Goal: Transaction & Acquisition: Purchase product/service

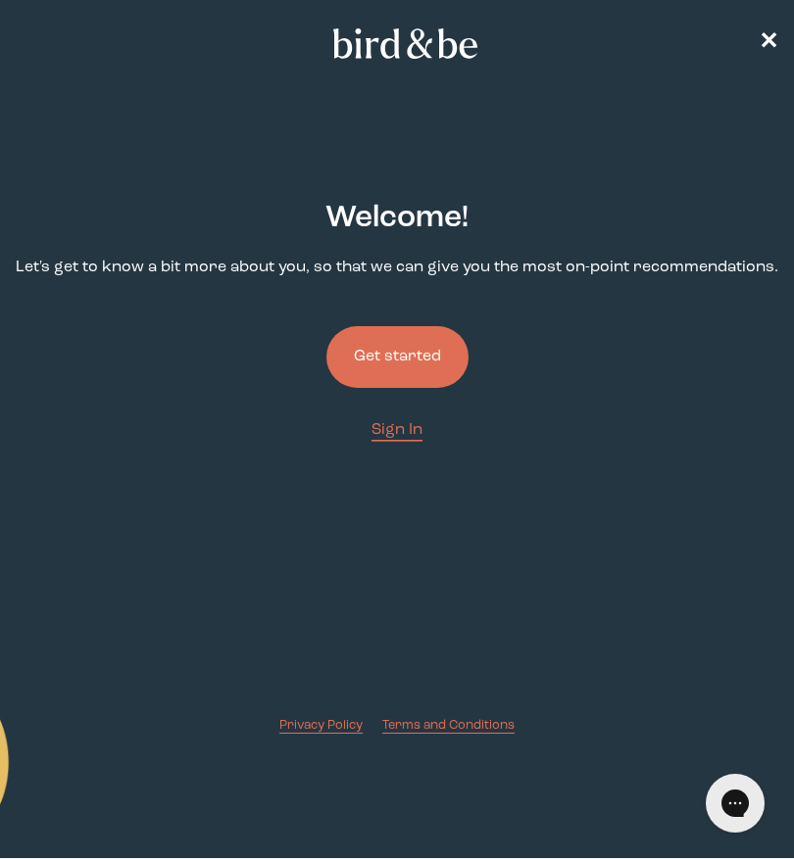
click at [373, 378] on button "Get started" at bounding box center [397, 357] width 142 height 62
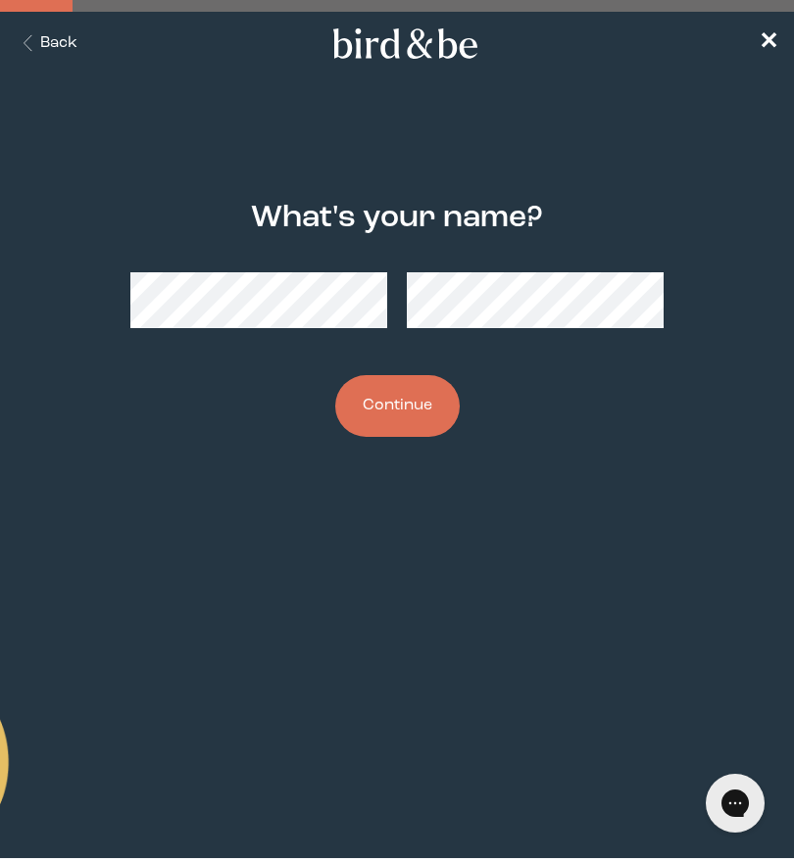
click at [381, 408] on button "Continue" at bounding box center [397, 406] width 124 height 62
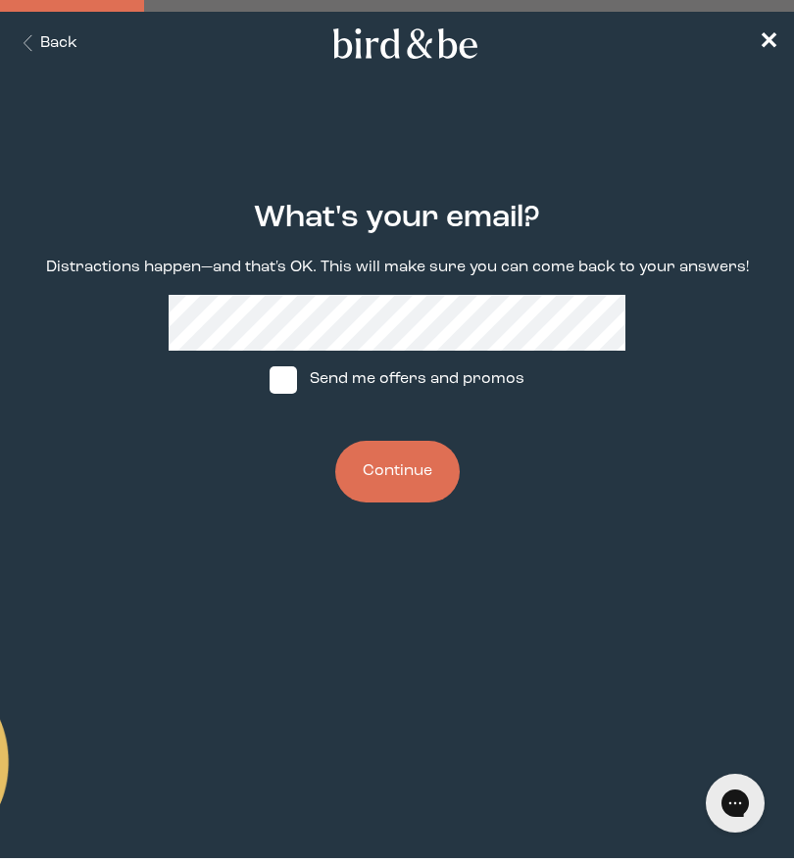
click at [408, 493] on button "Continue" at bounding box center [397, 472] width 124 height 62
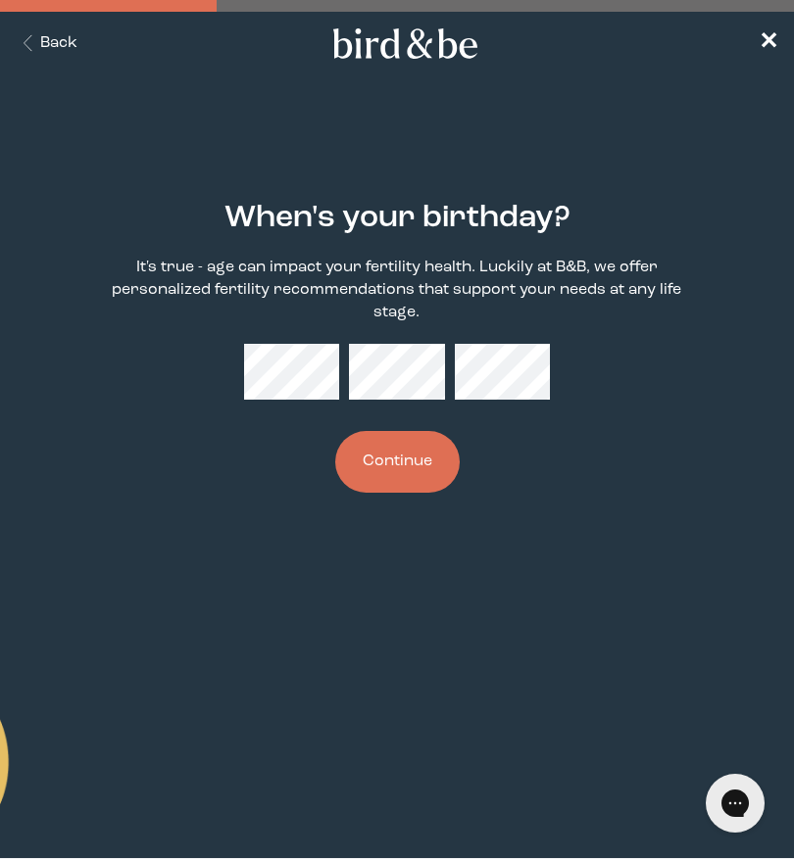
click at [404, 464] on button "Continue" at bounding box center [397, 462] width 124 height 62
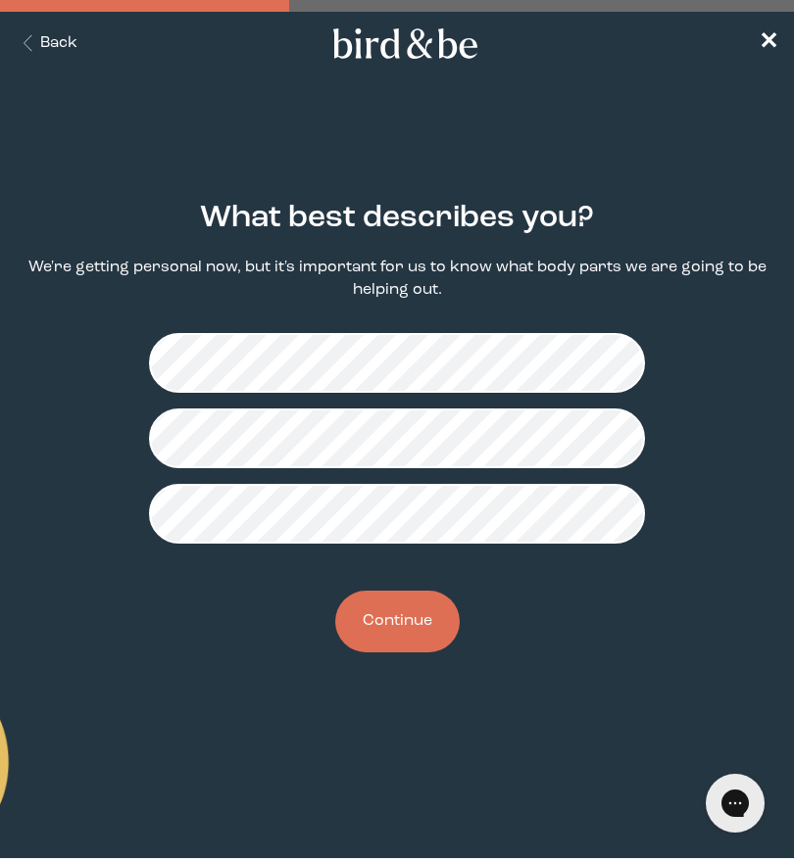
click at [421, 639] on button "Continue" at bounding box center [397, 622] width 124 height 62
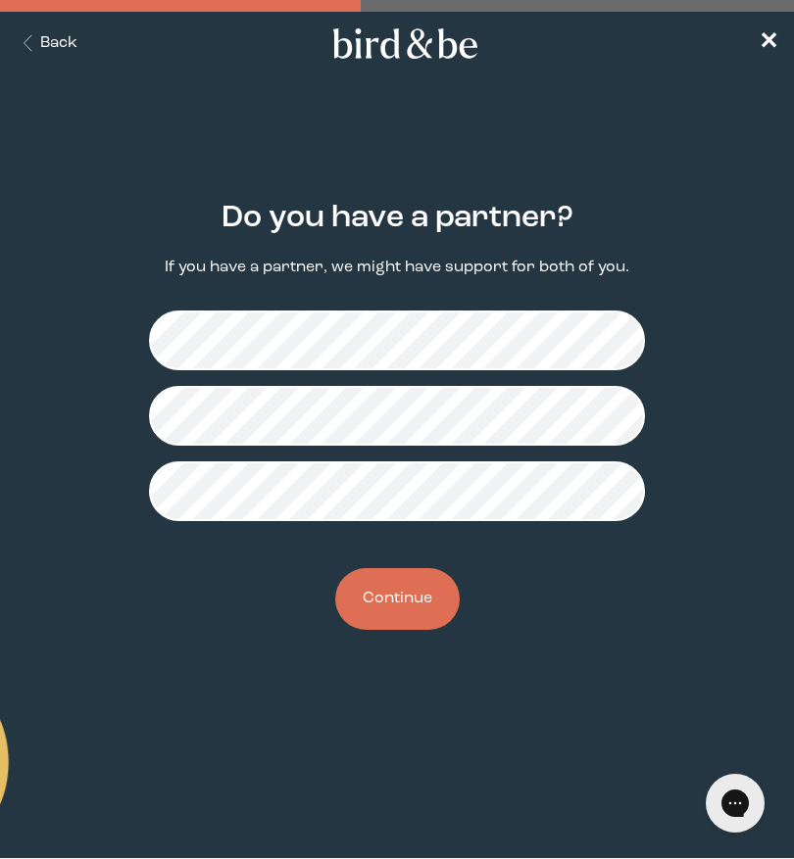
click at [416, 608] on button "Continue" at bounding box center [397, 599] width 124 height 62
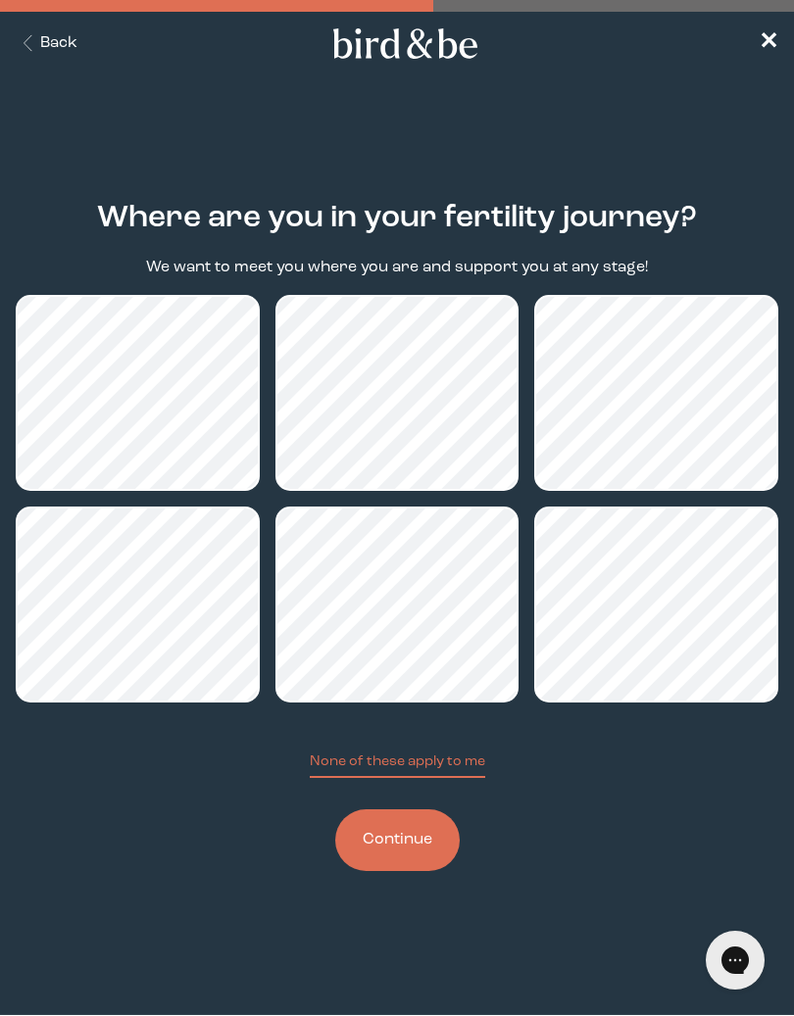
click at [416, 858] on button "Continue" at bounding box center [397, 840] width 124 height 62
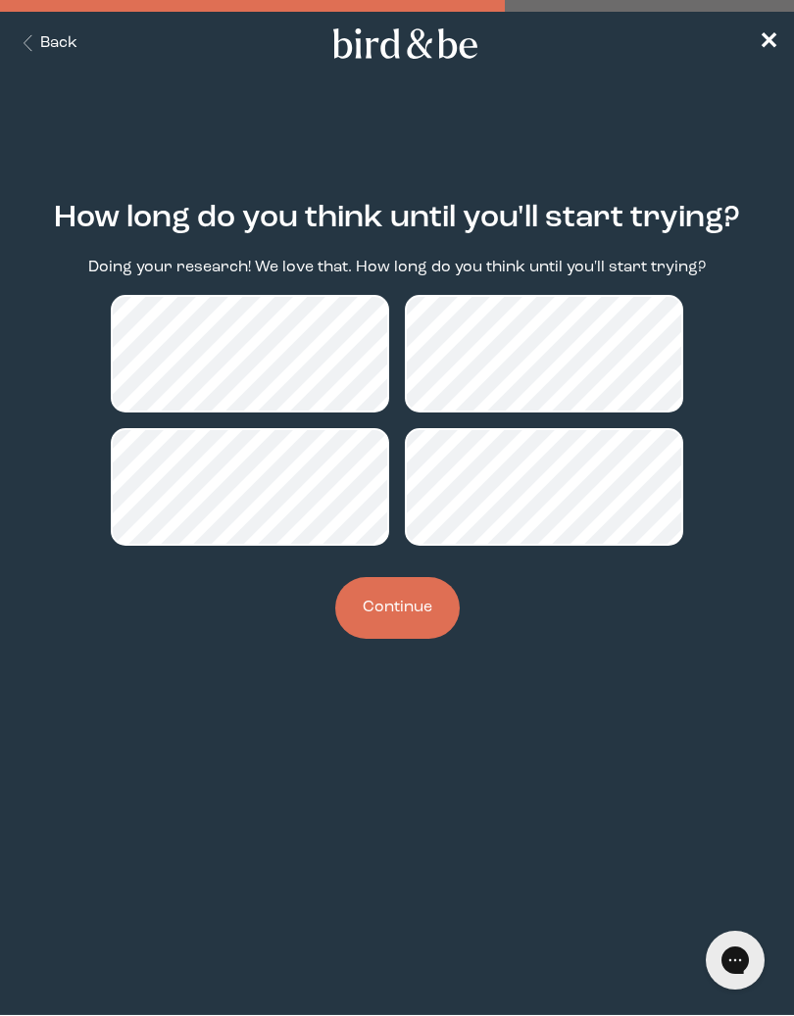
click at [409, 627] on button "Continue" at bounding box center [397, 608] width 124 height 62
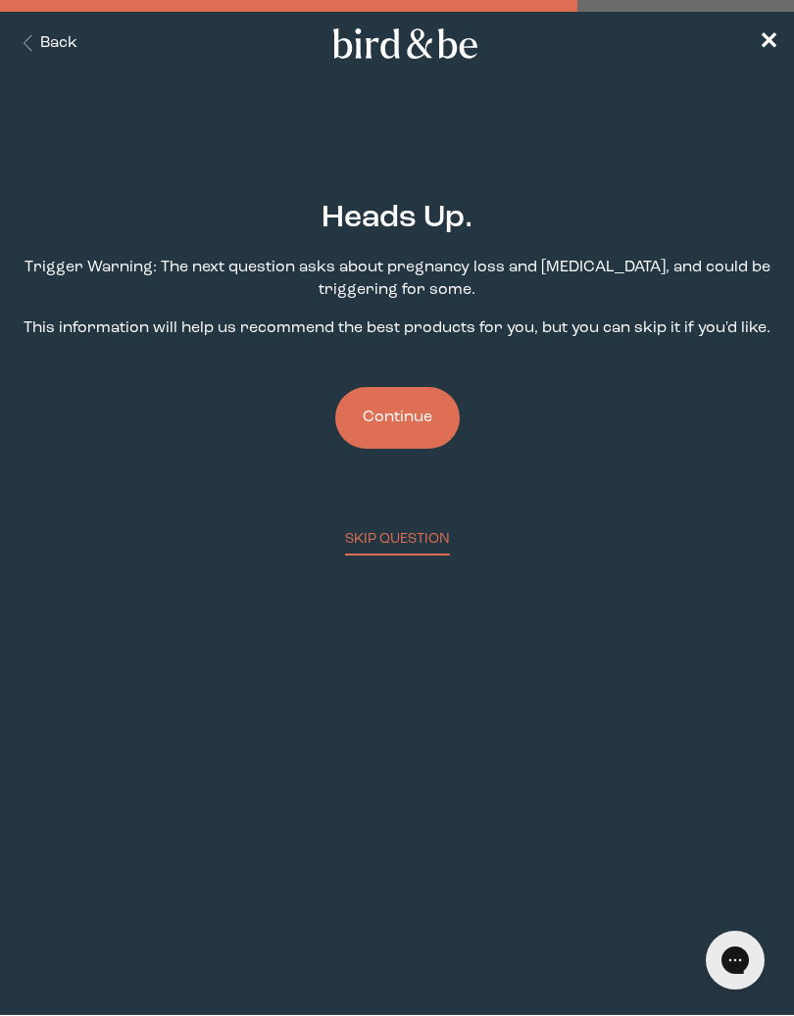
click at [408, 436] on button "Continue" at bounding box center [397, 418] width 124 height 62
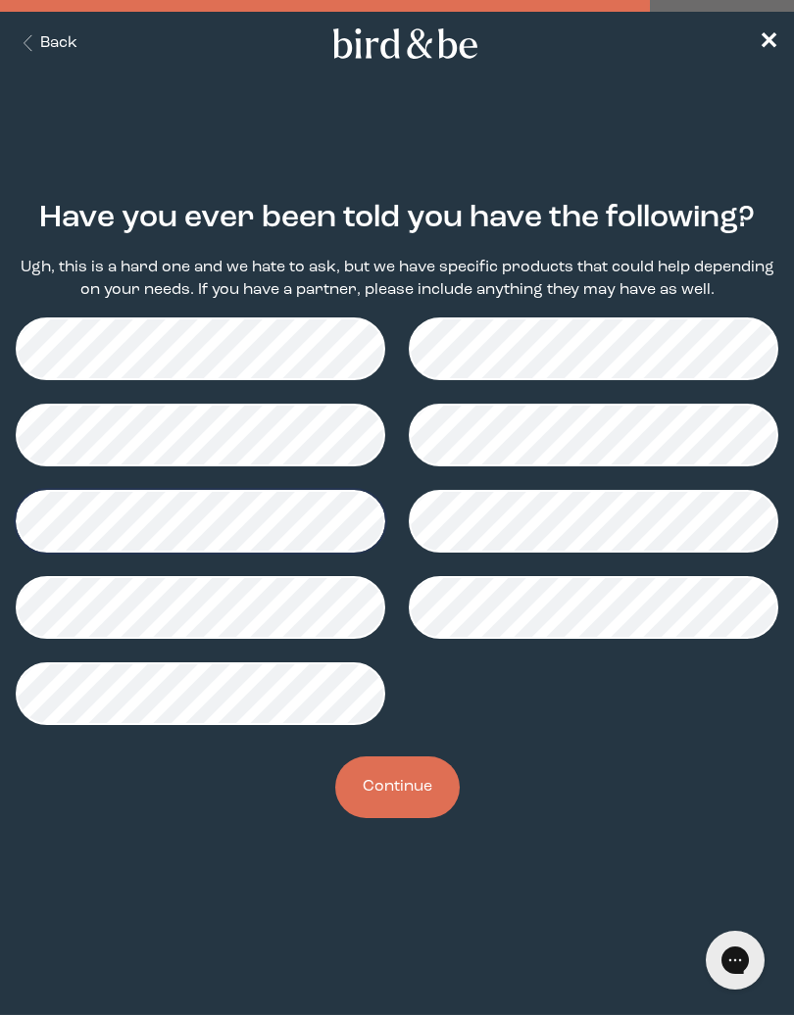
click at [418, 804] on button "Continue" at bounding box center [397, 788] width 124 height 62
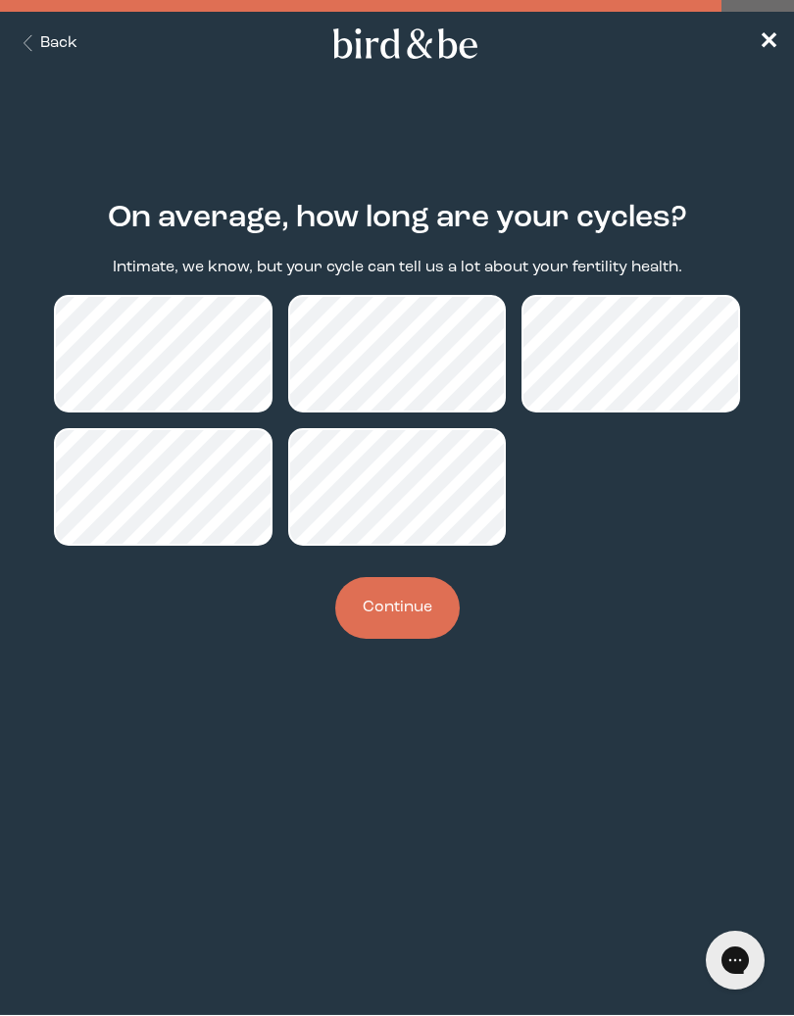
click at [415, 614] on button "Continue" at bounding box center [397, 608] width 124 height 62
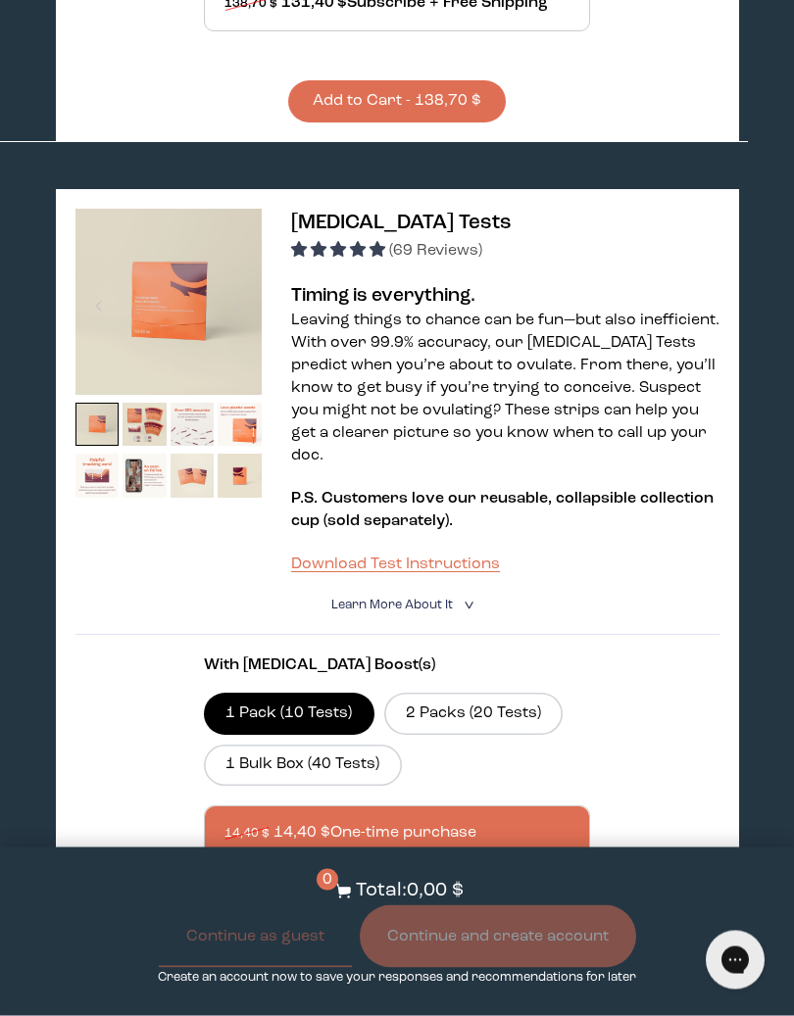
scroll to position [2167, 0]
click at [153, 403] on img at bounding box center [144, 425] width 44 height 44
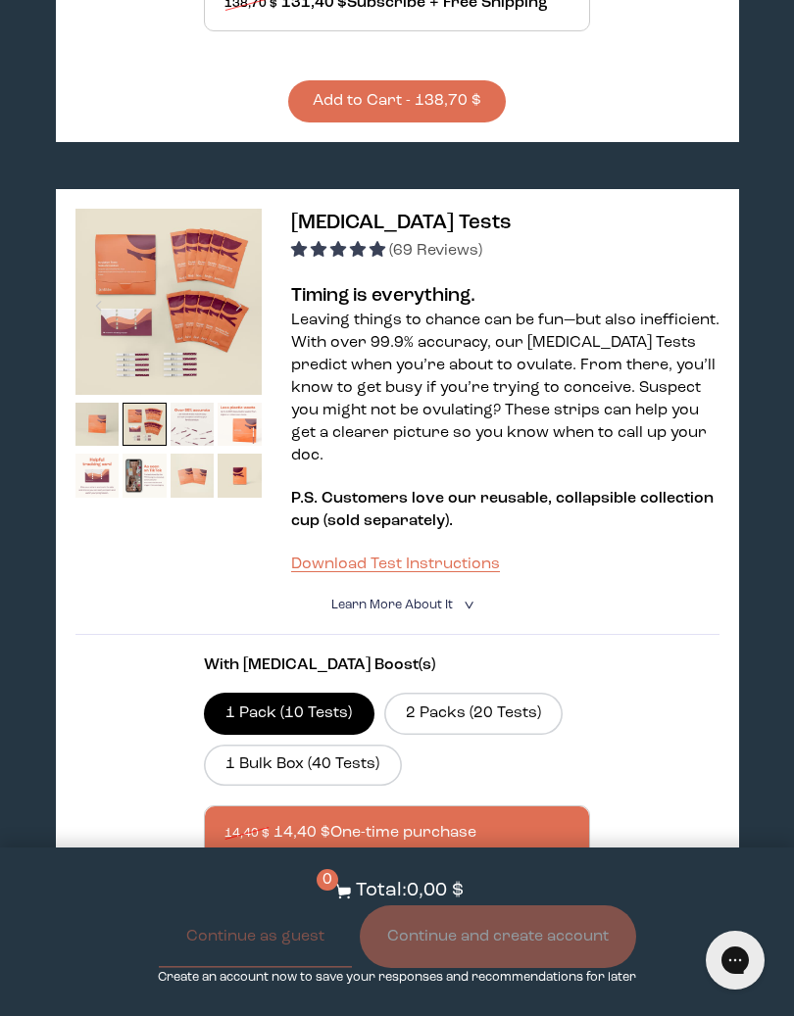
click at [129, 270] on img at bounding box center [168, 302] width 186 height 186
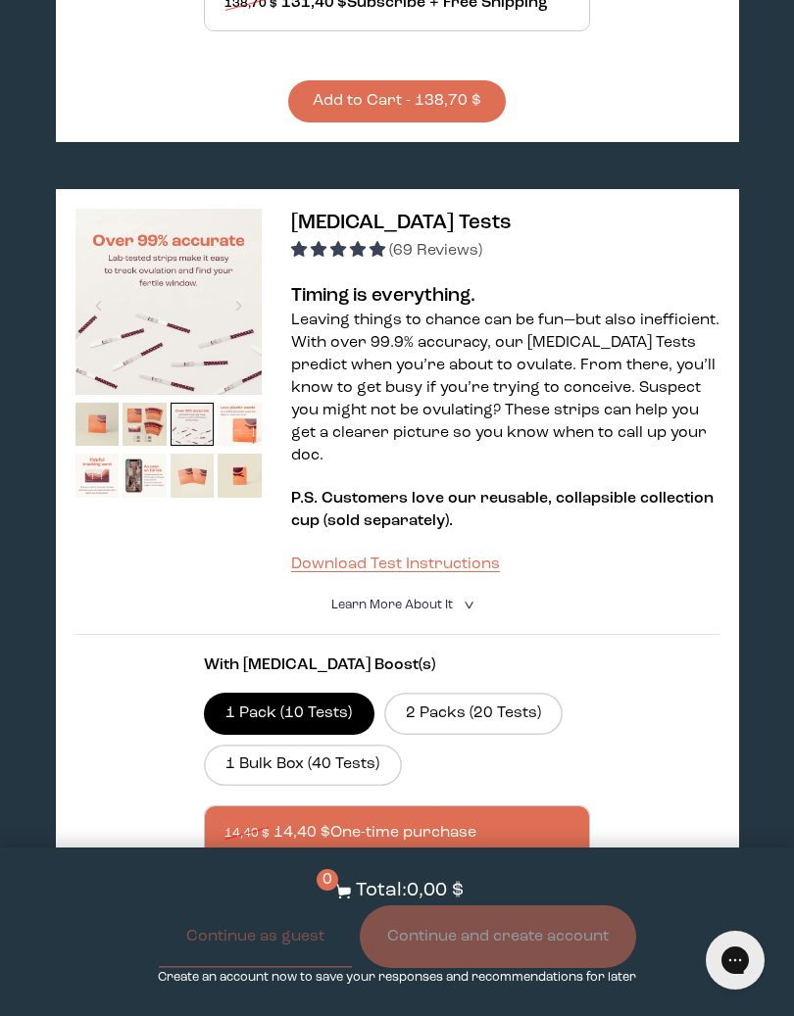
click at [196, 403] on img at bounding box center [193, 425] width 44 height 44
click at [228, 403] on img at bounding box center [240, 425] width 44 height 44
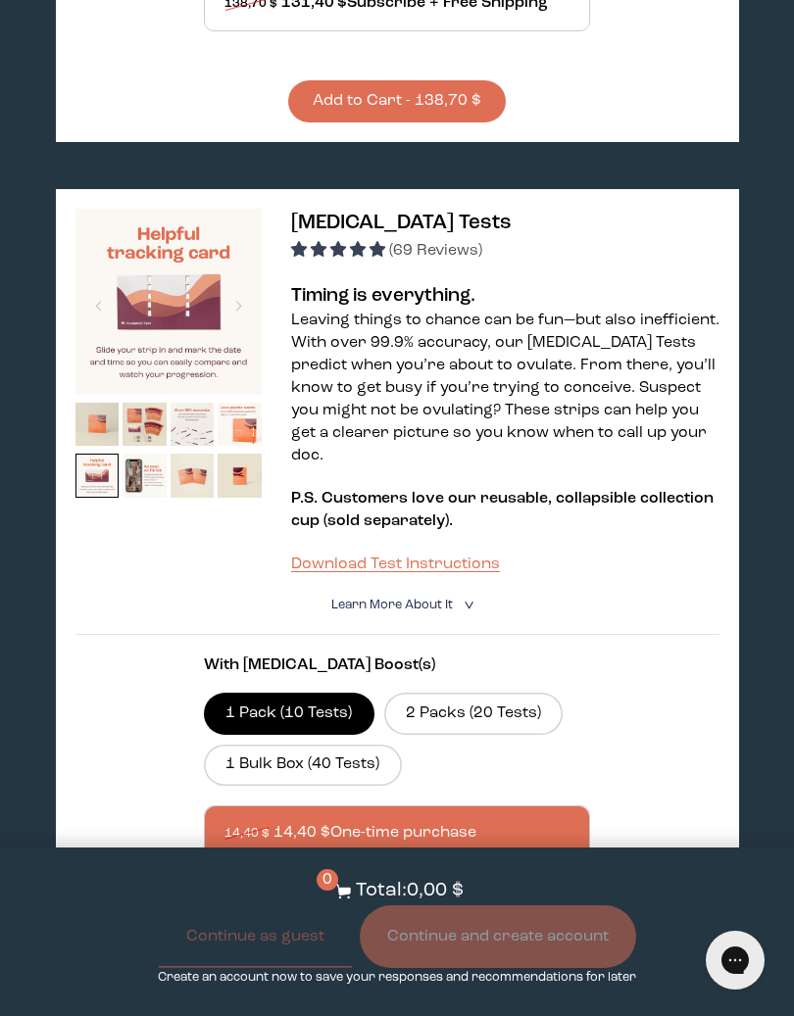
click at [82, 454] on img at bounding box center [97, 476] width 44 height 44
click at [145, 454] on img at bounding box center [144, 476] width 44 height 44
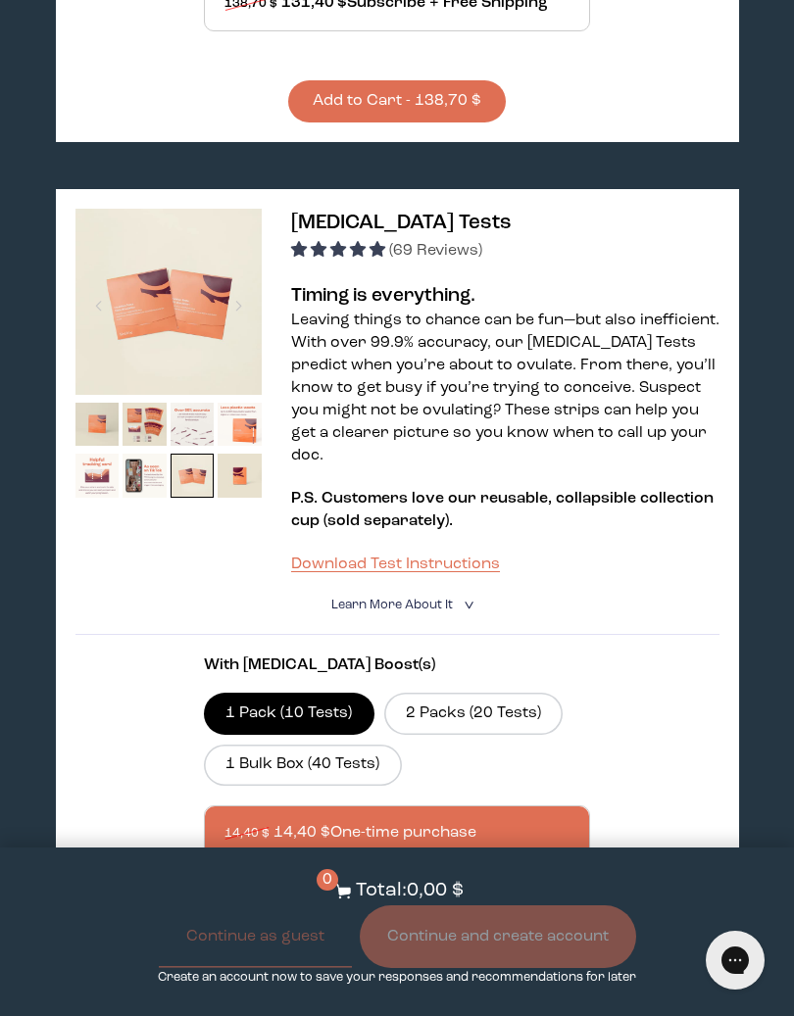
click at [202, 454] on img at bounding box center [193, 476] width 44 height 44
click at [247, 454] on img at bounding box center [240, 476] width 44 height 44
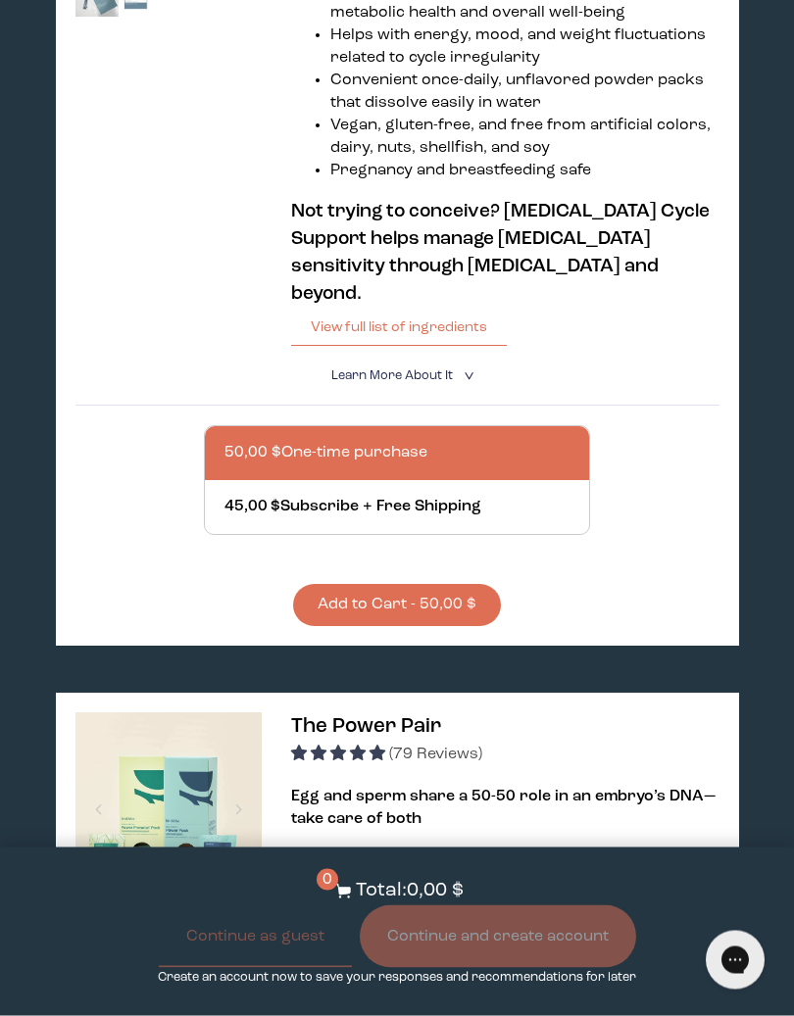
scroll to position [640, 0]
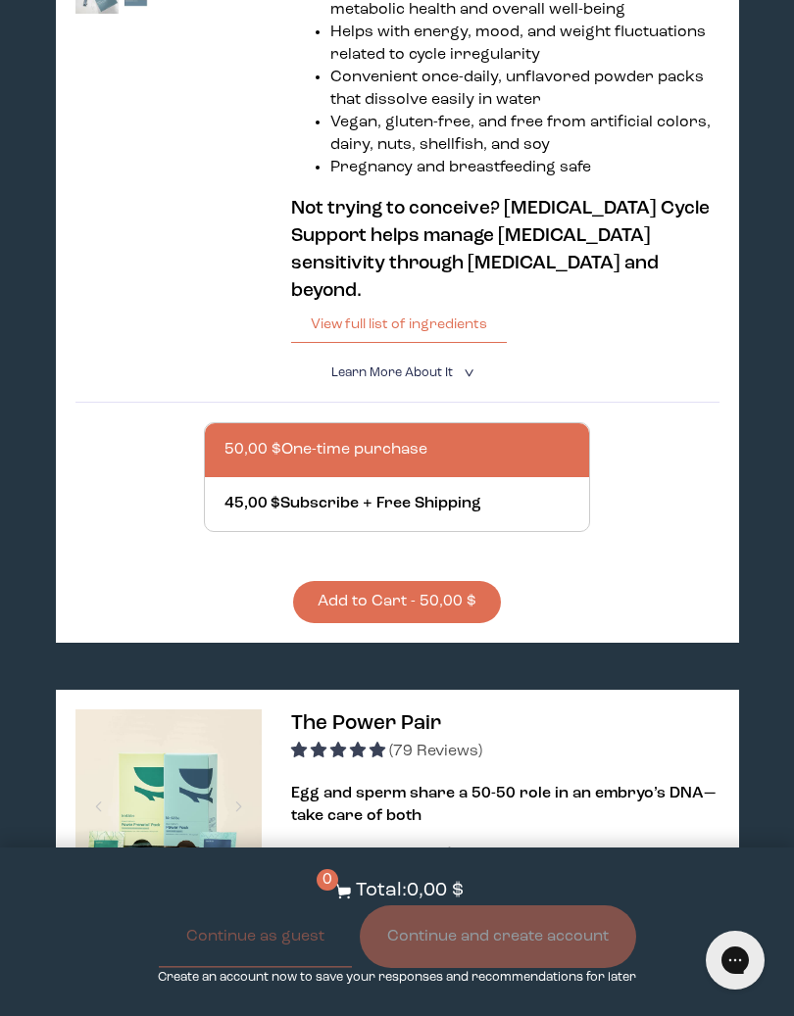
click at [450, 610] on button "Add to Cart - 50,00 $" at bounding box center [397, 602] width 208 height 42
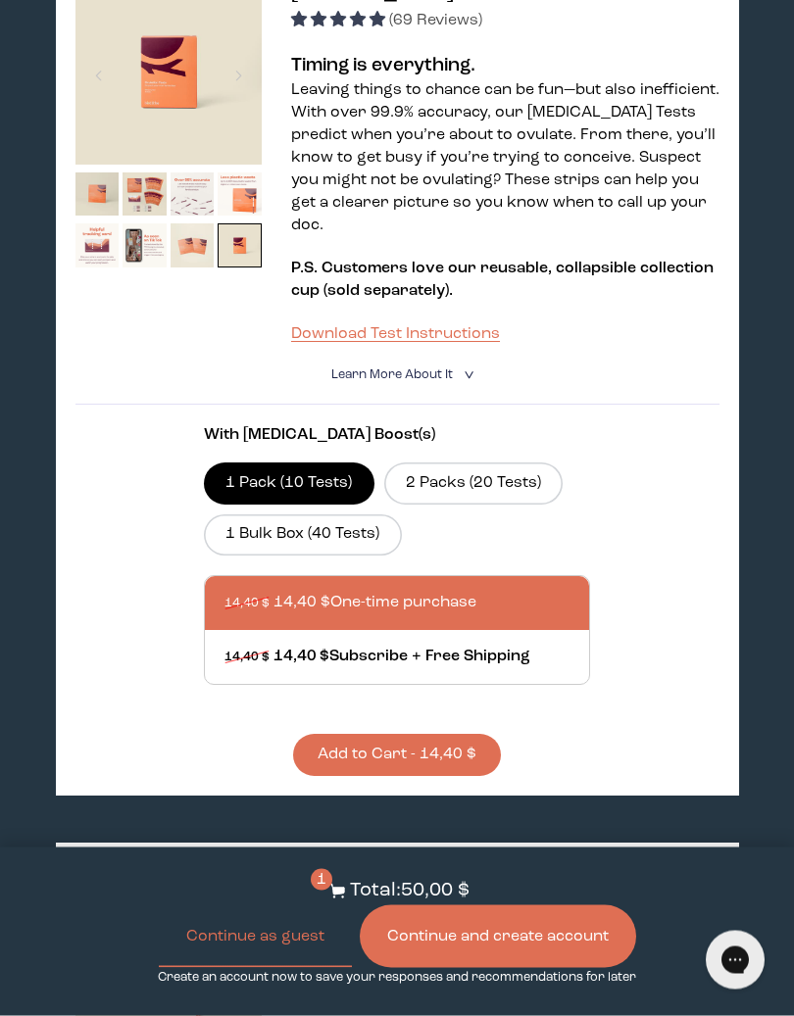
click at [460, 735] on button "Add to Cart - 14,40 $" at bounding box center [397, 756] width 208 height 42
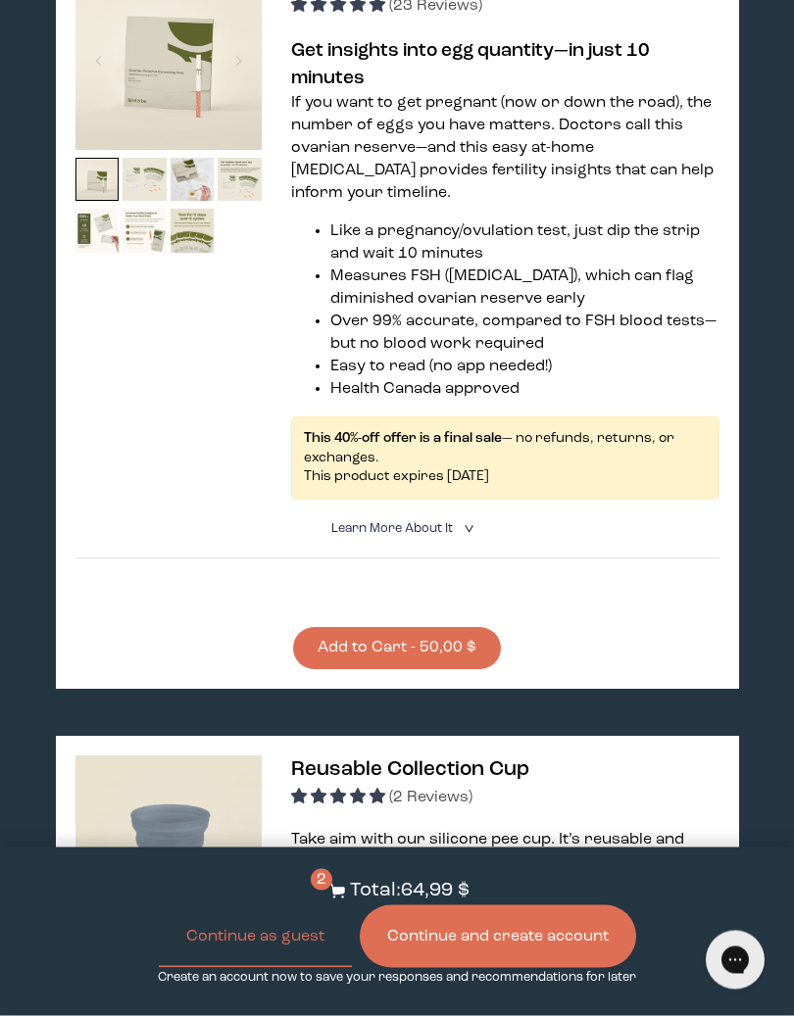
scroll to position [3296, 0]
click at [454, 649] on button "Add to Cart - 50,00 $" at bounding box center [397, 648] width 208 height 42
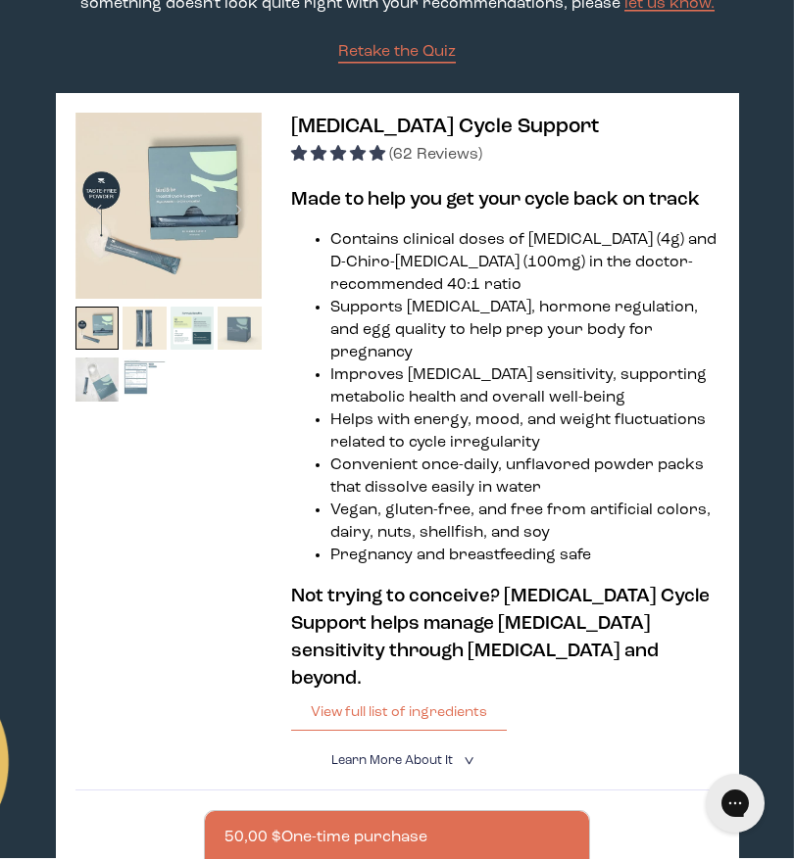
scroll to position [0, 0]
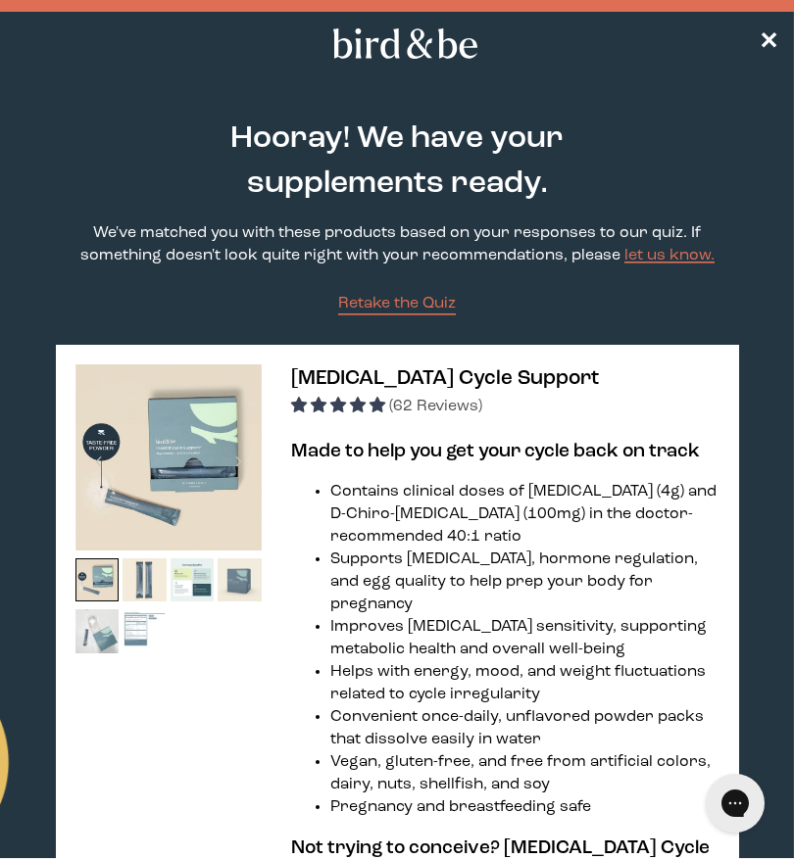
click at [777, 46] on span "✕" at bounding box center [768, 43] width 20 height 24
